Goal: Task Accomplishment & Management: Manage account settings

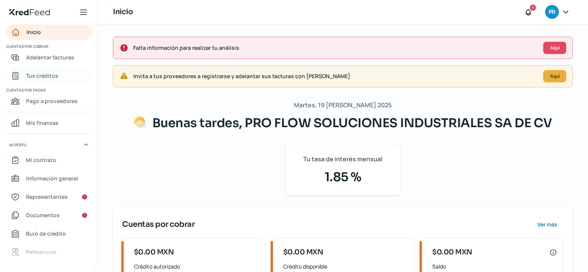
click at [47, 77] on span "Tus créditos" at bounding box center [42, 76] width 32 height 10
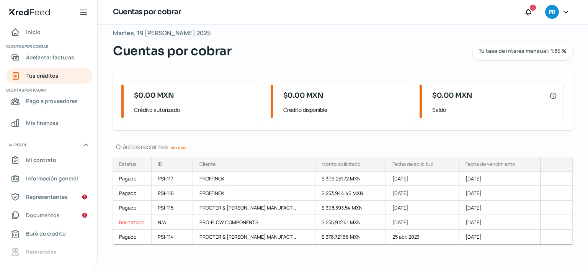
scroll to position [12, 0]
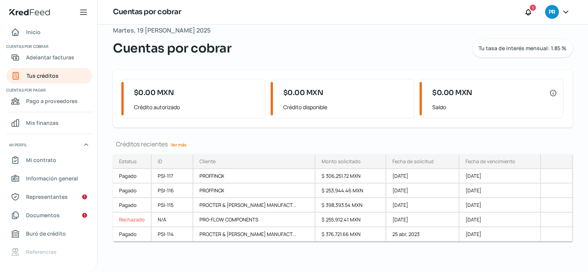
click at [180, 141] on link "Ver más" at bounding box center [179, 145] width 22 height 12
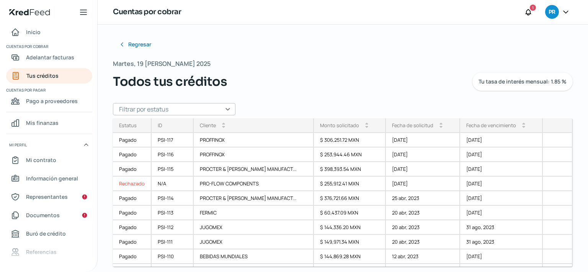
click at [31, 8] on div "Inicio | KredFeed" at bounding box center [48, 12] width 97 height 24
click at [31, 11] on icon "Inicio | KredFeed" at bounding box center [29, 12] width 41 height 6
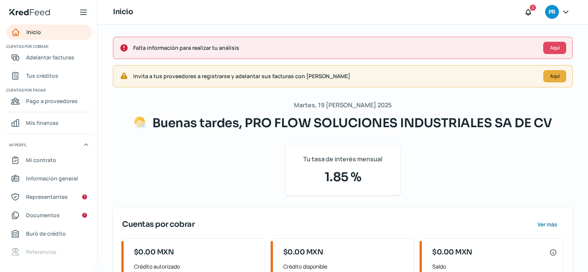
click at [119, 10] on h1 "Inicio" at bounding box center [123, 12] width 20 height 11
click at [119, 11] on h1 "Inicio" at bounding box center [123, 12] width 20 height 11
click at [563, 13] on icon at bounding box center [566, 12] width 8 height 8
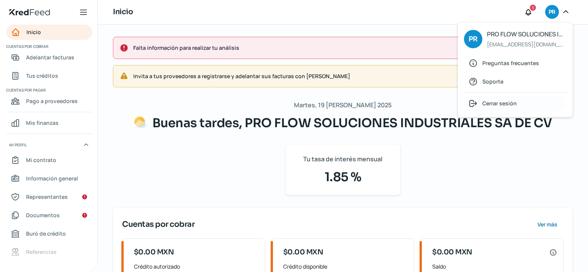
click at [504, 102] on span "Cerrar sesión" at bounding box center [499, 103] width 34 height 10
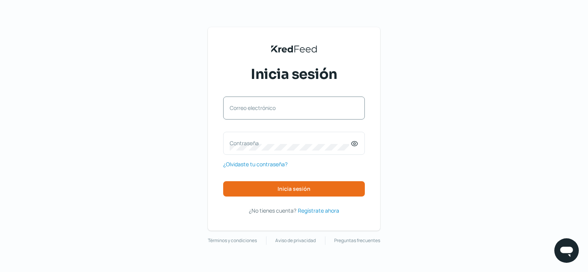
click at [304, 103] on div "Correo electrónico" at bounding box center [294, 107] width 142 height 23
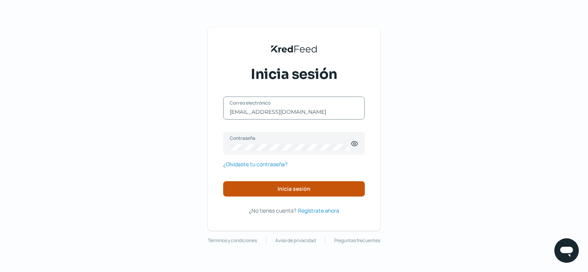
type input "[EMAIL_ADDRESS][DOMAIN_NAME]"
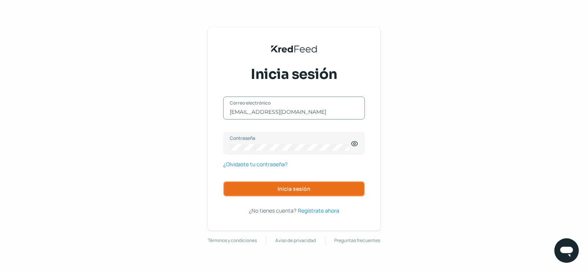
click at [271, 189] on button "Inicia sesión" at bounding box center [294, 188] width 142 height 15
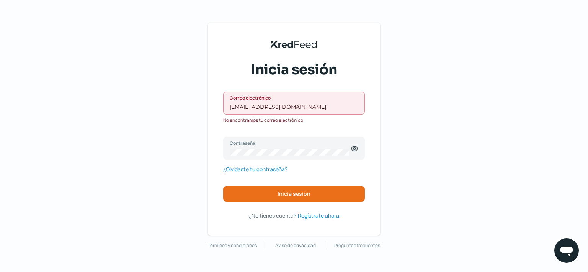
click at [324, 109] on input "[EMAIL_ADDRESS][DOMAIN_NAME]" at bounding box center [294, 106] width 129 height 7
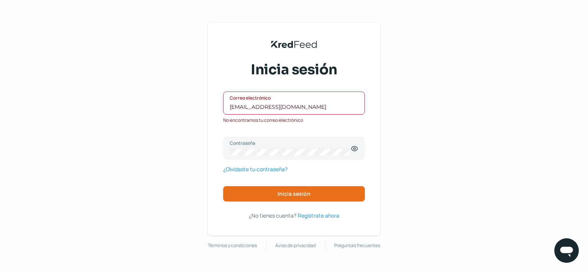
click at [324, 109] on input "[EMAIL_ADDRESS][DOMAIN_NAME]" at bounding box center [294, 106] width 129 height 7
click at [323, 105] on input "[EMAIL_ADDRESS][DOMAIN_NAME]" at bounding box center [294, 106] width 129 height 7
drag, startPoint x: 323, startPoint y: 105, endPoint x: 217, endPoint y: 105, distance: 106.0
click at [230, 105] on input "[EMAIL_ADDRESS][DOMAIN_NAME]" at bounding box center [294, 106] width 129 height 7
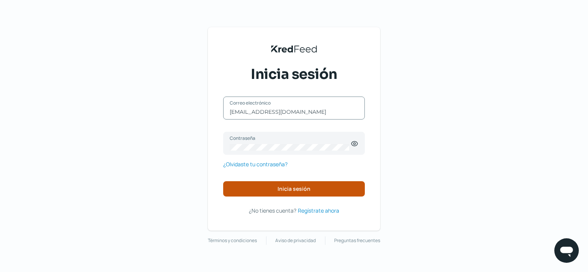
type input "[EMAIL_ADDRESS][DOMAIN_NAME]"
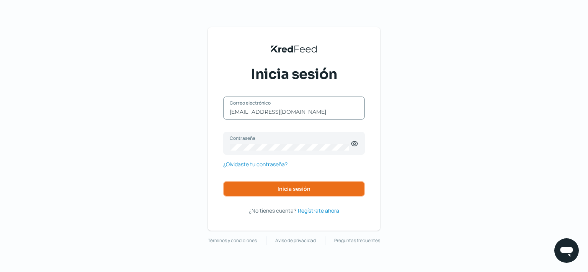
click at [284, 184] on button "Inicia sesión" at bounding box center [294, 188] width 142 height 15
